Goal: Information Seeking & Learning: Learn about a topic

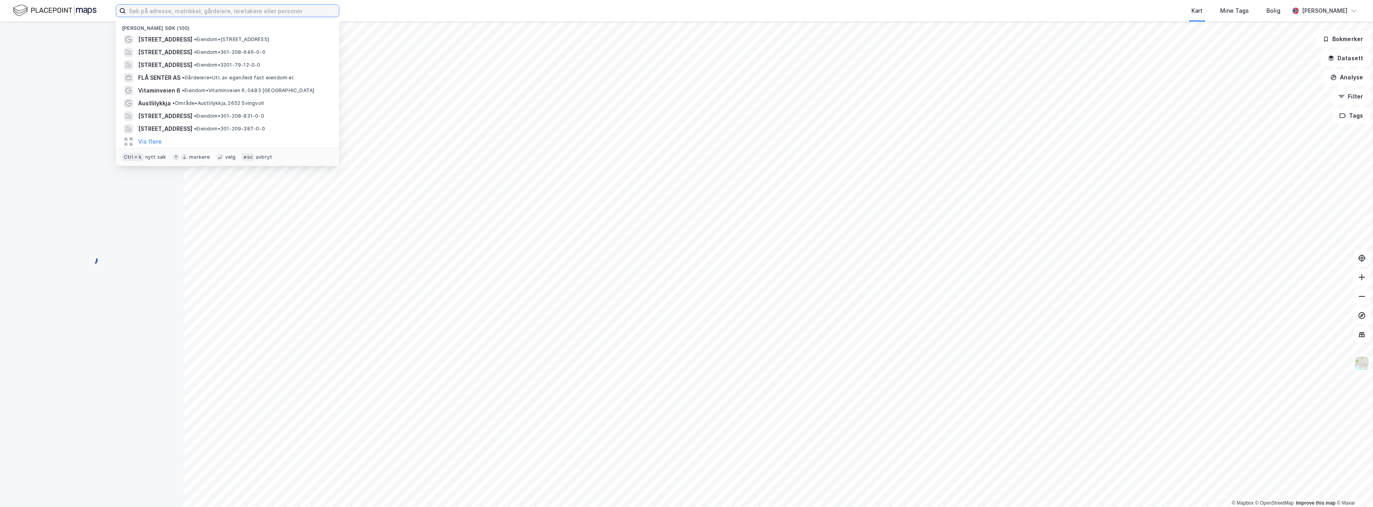
click at [262, 10] on input at bounding box center [232, 11] width 213 height 12
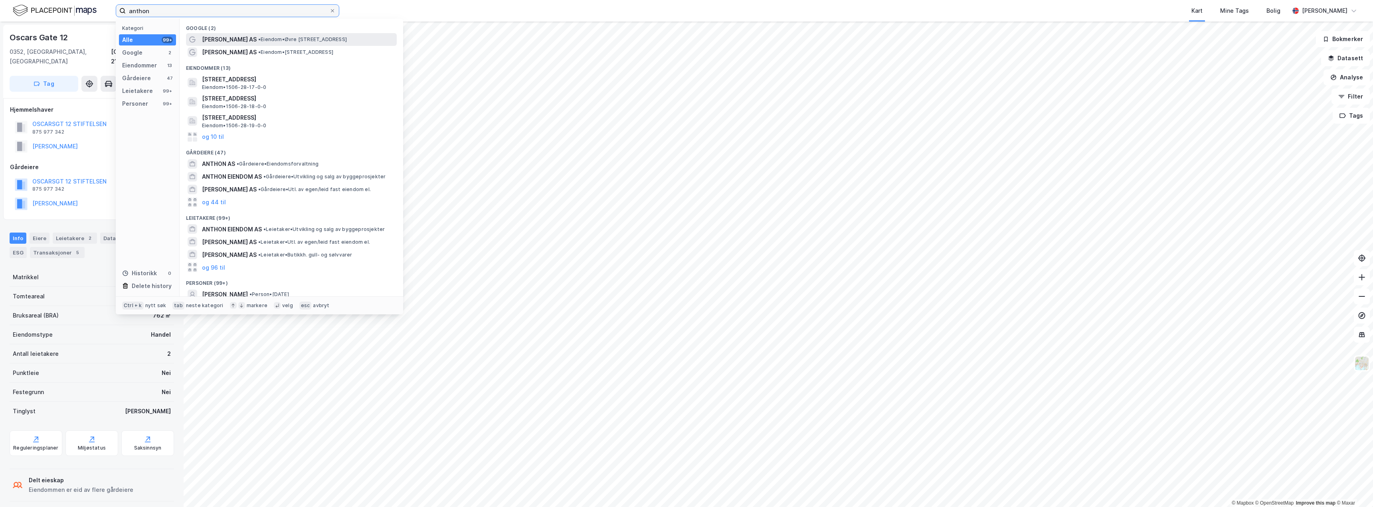
type input "anthon"
click at [238, 40] on span "[PERSON_NAME] AS" at bounding box center [229, 40] width 55 height 10
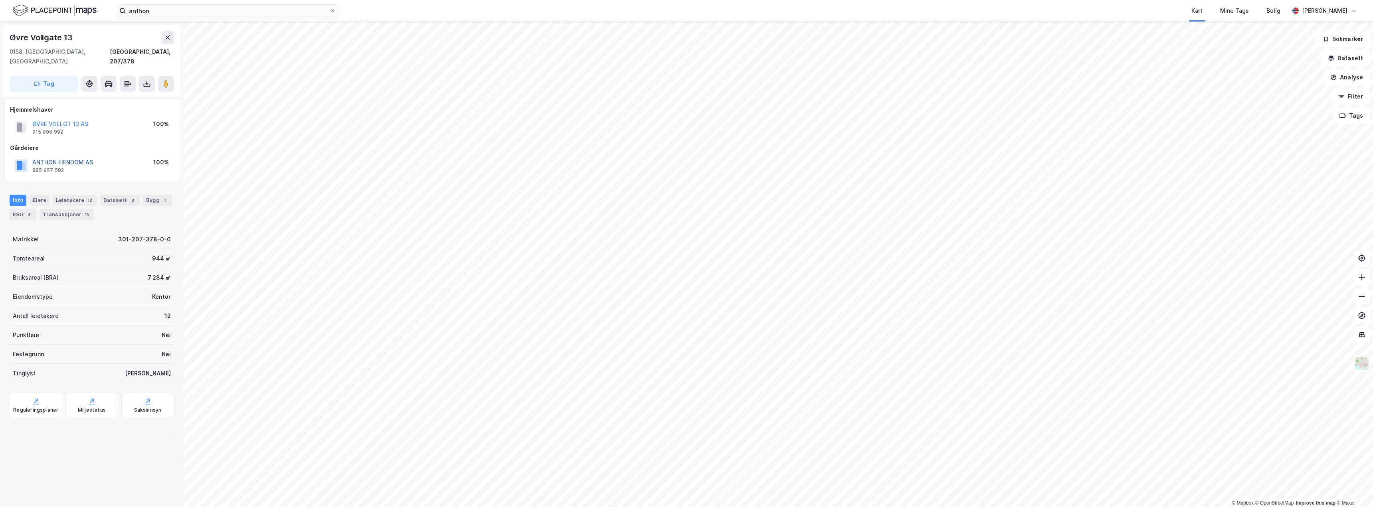
click at [0, 0] on button "ANTHON EIENDOM AS" at bounding box center [0, 0] width 0 height 0
